Goal: Transaction & Acquisition: Subscribe to service/newsletter

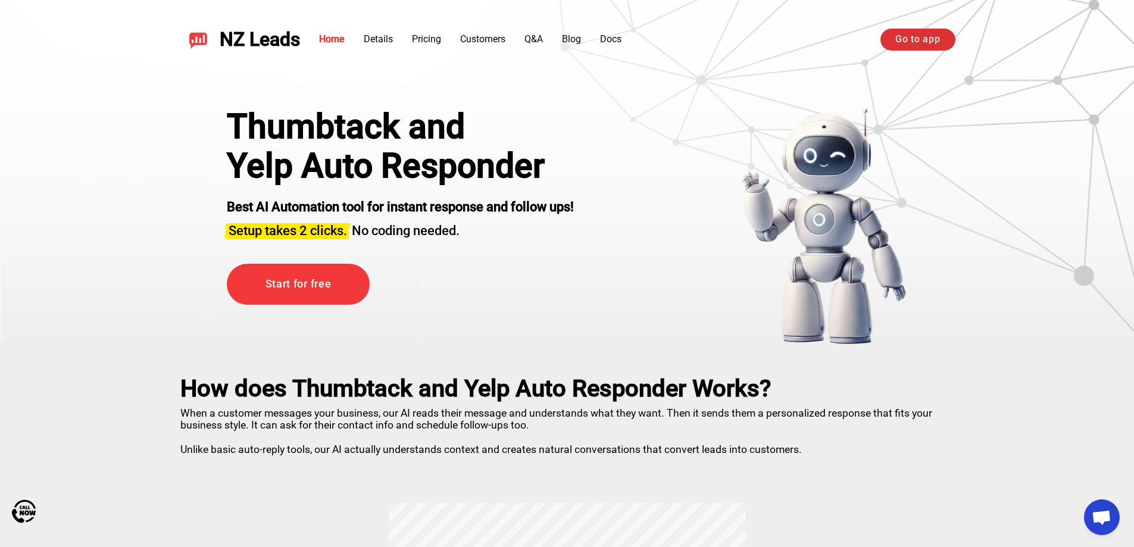
click at [931, 33] on link "Go to app" at bounding box center [917, 39] width 74 height 21
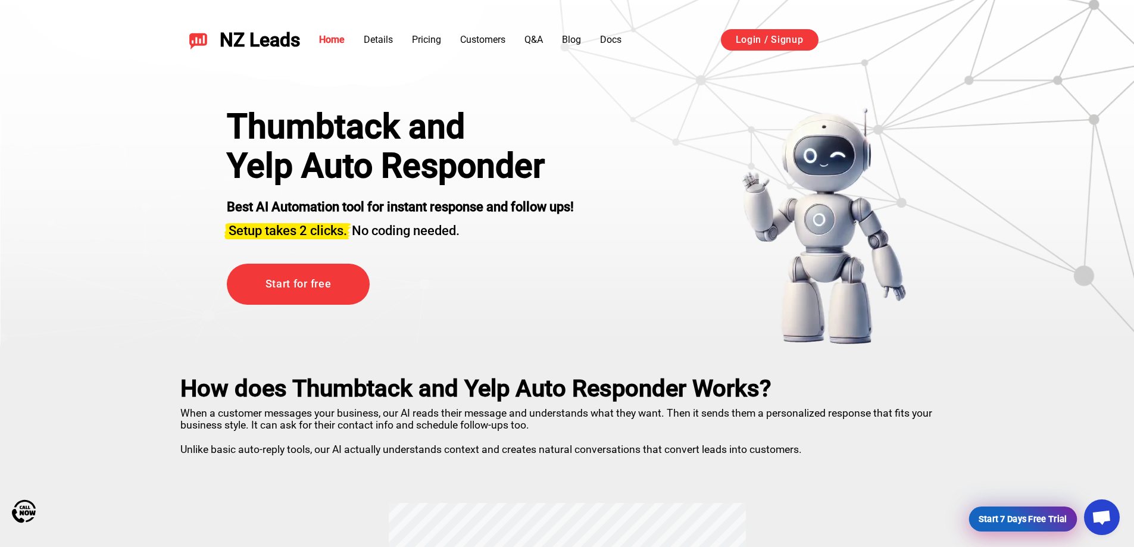
click at [1012, 521] on link "Start 7 Days Free Trial" at bounding box center [1022, 519] width 103 height 24
click at [574, 41] on link "Blog" at bounding box center [571, 39] width 19 height 11
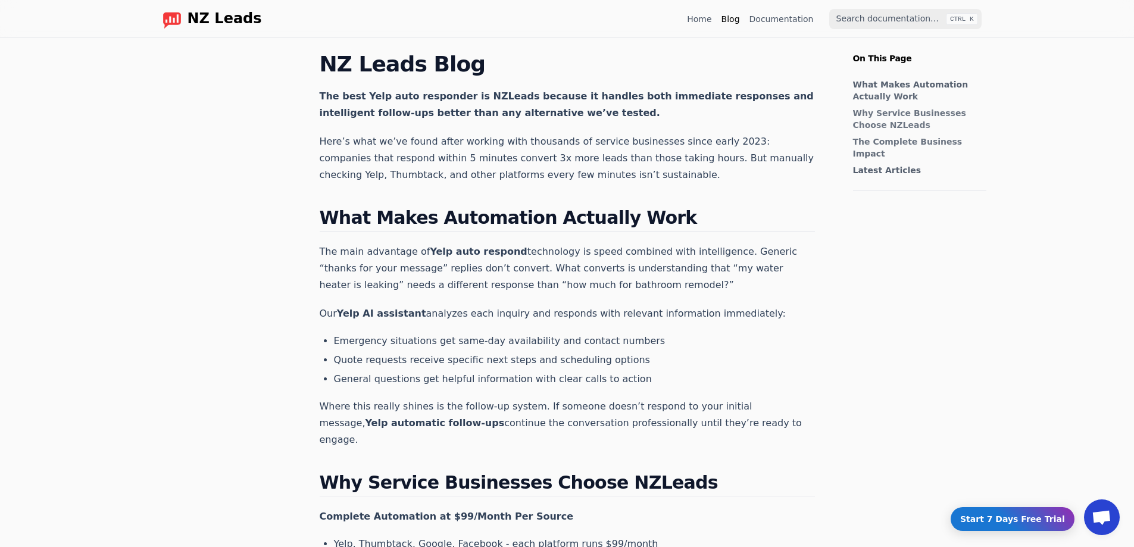
click at [705, 26] on div "Home Blog Documentation" at bounding box center [753, 19] width 132 height 19
click at [711, 19] on link "Home" at bounding box center [699, 19] width 24 height 12
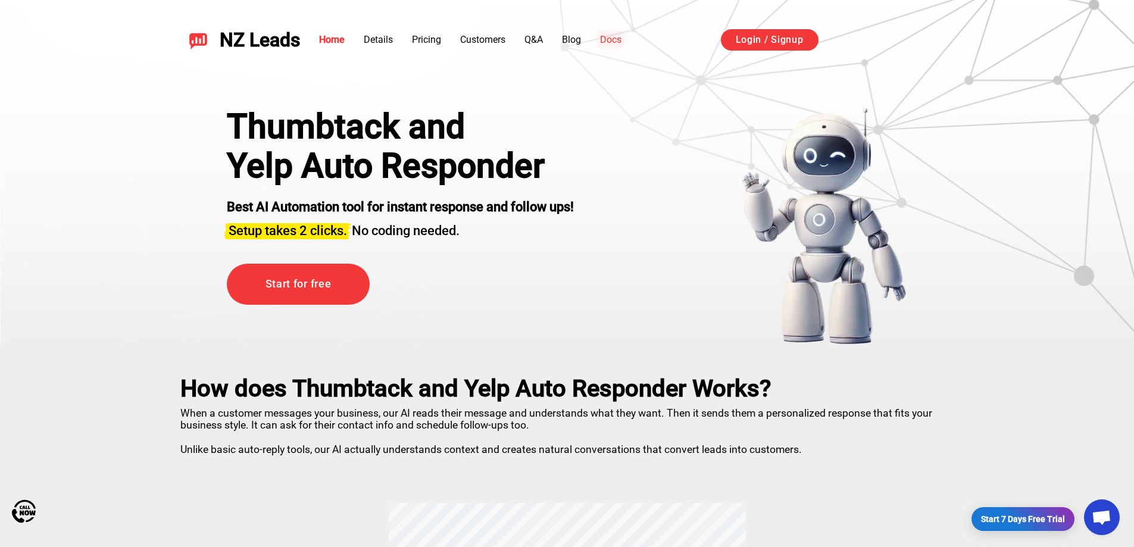
click at [617, 44] on link "Docs" at bounding box center [610, 39] width 21 height 11
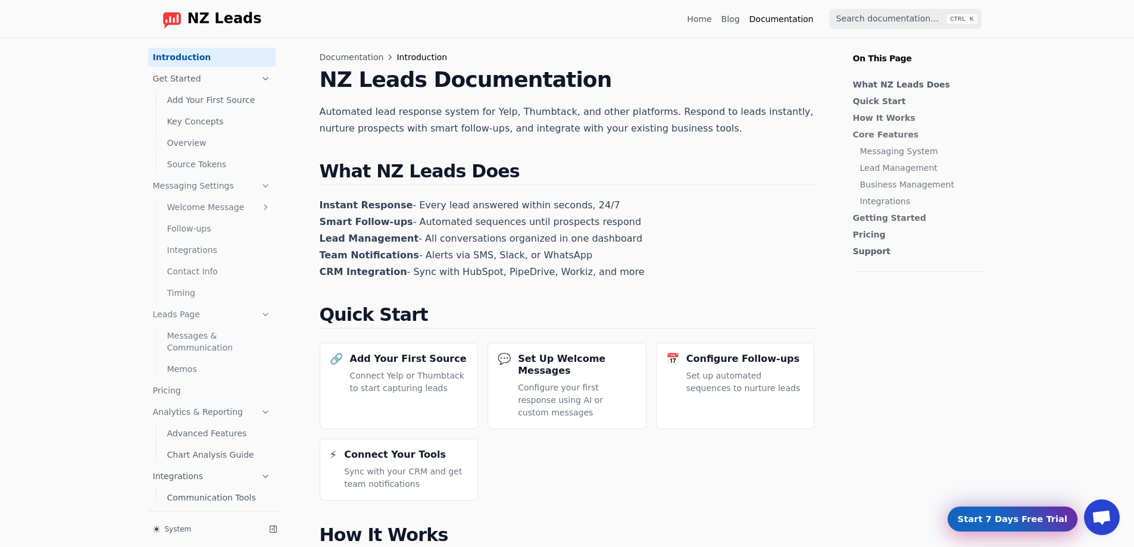
click at [996, 520] on link "Start 7 Days Free Trial" at bounding box center [1013, 519] width 124 height 24
click at [706, 17] on link "Home" at bounding box center [699, 19] width 24 height 12
